Goal: Understand process/instructions: Learn about a topic

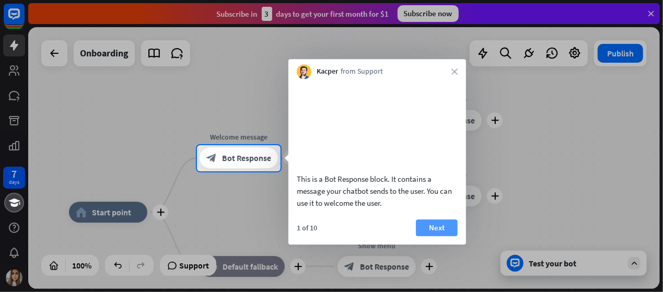
click at [445, 235] on button "Next" at bounding box center [437, 228] width 42 height 17
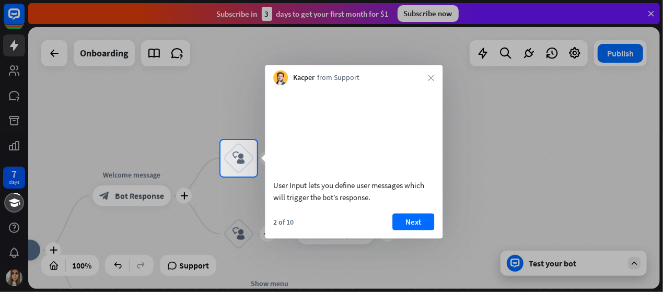
click at [433, 72] on div "Kacper from Support close" at bounding box center [354, 75] width 178 height 20
click at [430, 79] on icon "close" at bounding box center [431, 78] width 6 height 6
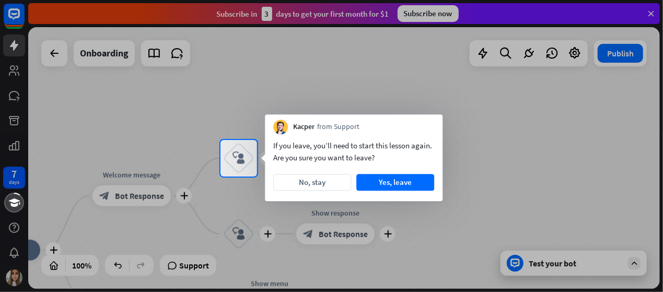
click at [16, 75] on div at bounding box center [331, 70] width 663 height 140
click at [14, 47] on div at bounding box center [331, 70] width 663 height 140
click at [516, 138] on div at bounding box center [331, 70] width 663 height 140
click at [411, 181] on button "Yes, leave" at bounding box center [395, 182] width 78 height 17
